Goal: Information Seeking & Learning: Check status

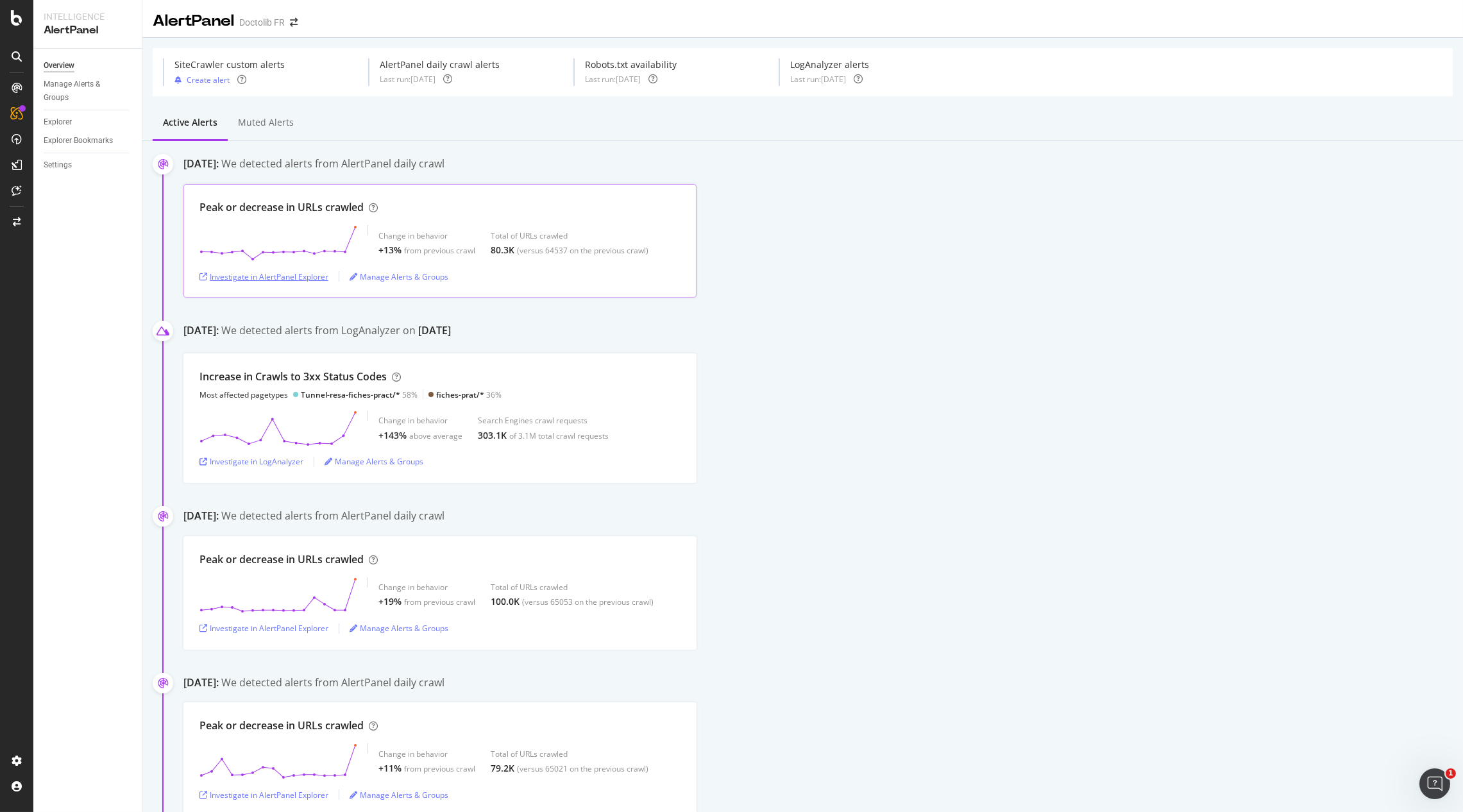
click at [234, 275] on div "Investigate in AlertPanel Explorer" at bounding box center [264, 276] width 129 height 11
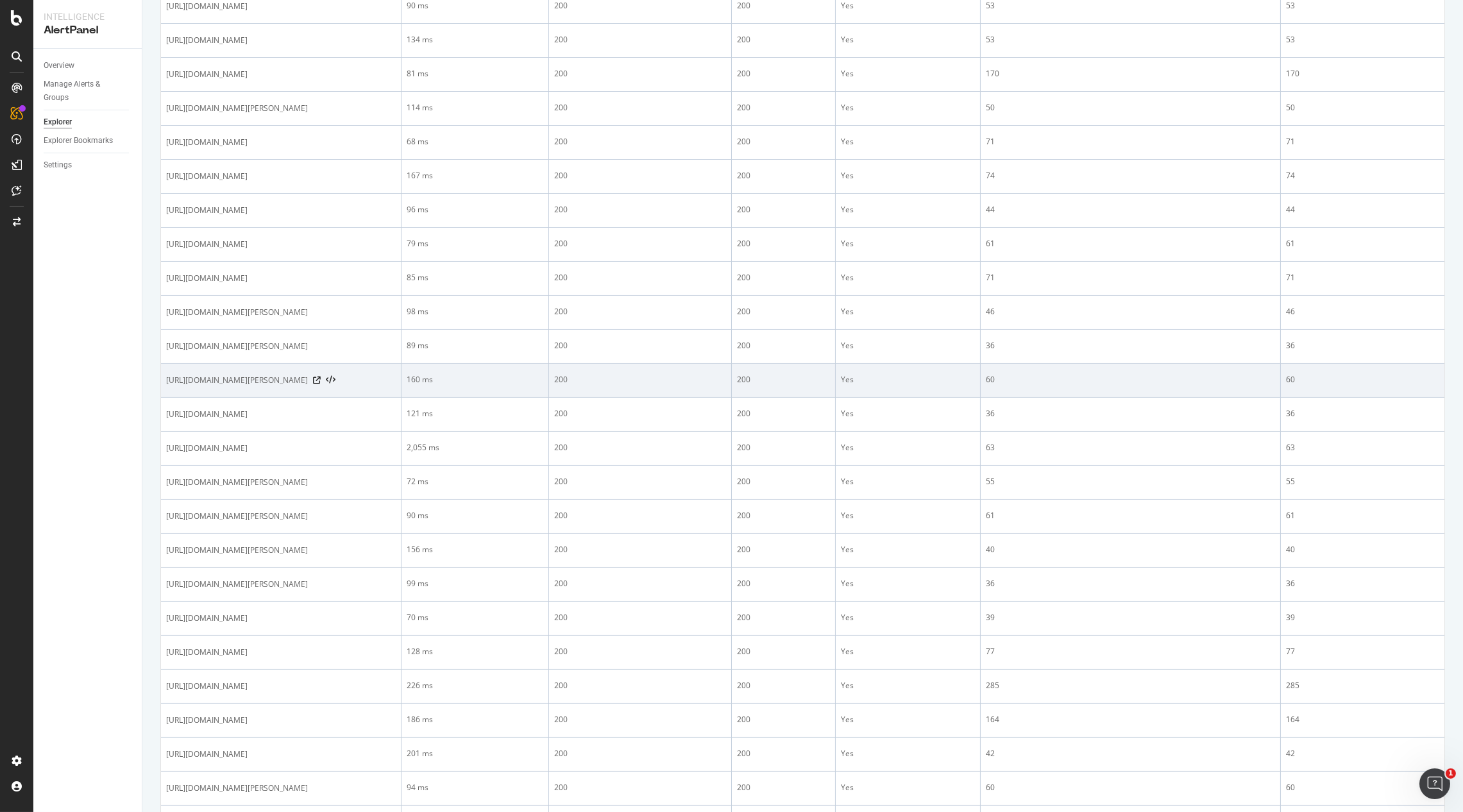
scroll to position [594, 0]
